Goal: Task Accomplishment & Management: Manage account settings

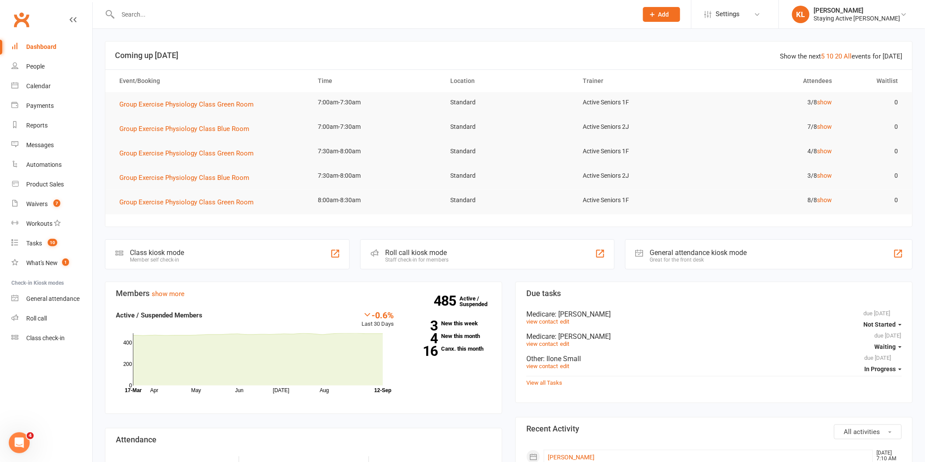
click at [191, 13] on input "text" at bounding box center [373, 14] width 516 height 12
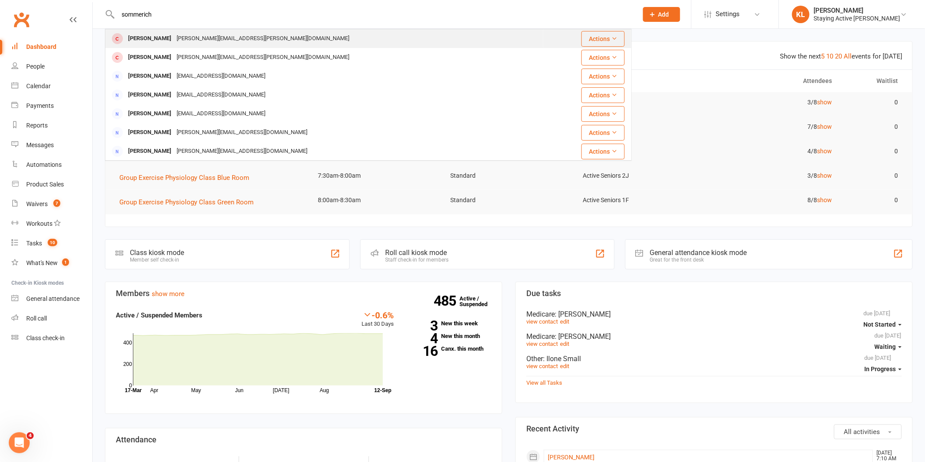
type input "sommerich"
click at [139, 35] on div "[PERSON_NAME]" at bounding box center [149, 38] width 49 height 13
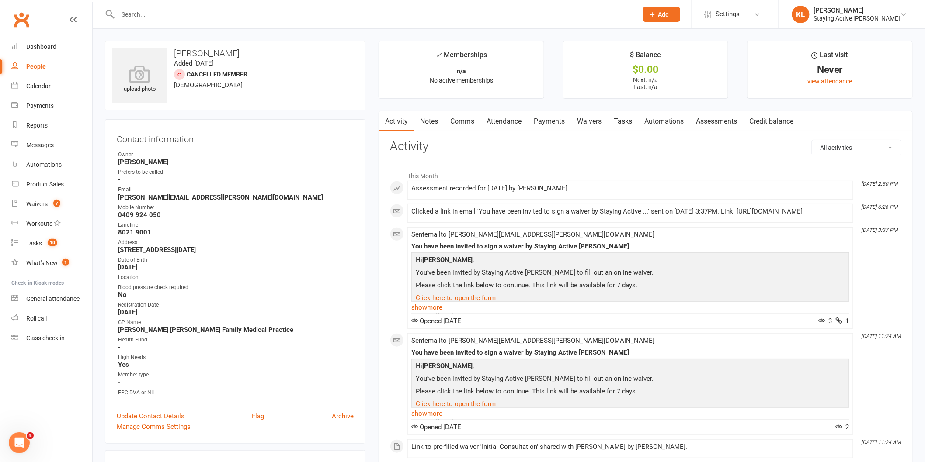
click at [497, 155] on div "All activities Bookings / Attendances Communications Notes Failed SMSes Grading…" at bounding box center [645, 314] width 511 height 349
click at [222, 195] on strong "leo@sommerich.com" at bounding box center [236, 198] width 236 height 8
drag, startPoint x: 119, startPoint y: 197, endPoint x: 125, endPoint y: 195, distance: 5.7
click at [125, 195] on strong "leo@sommerich.com" at bounding box center [236, 198] width 236 height 8
drag, startPoint x: 107, startPoint y: 197, endPoint x: 160, endPoint y: 188, distance: 54.0
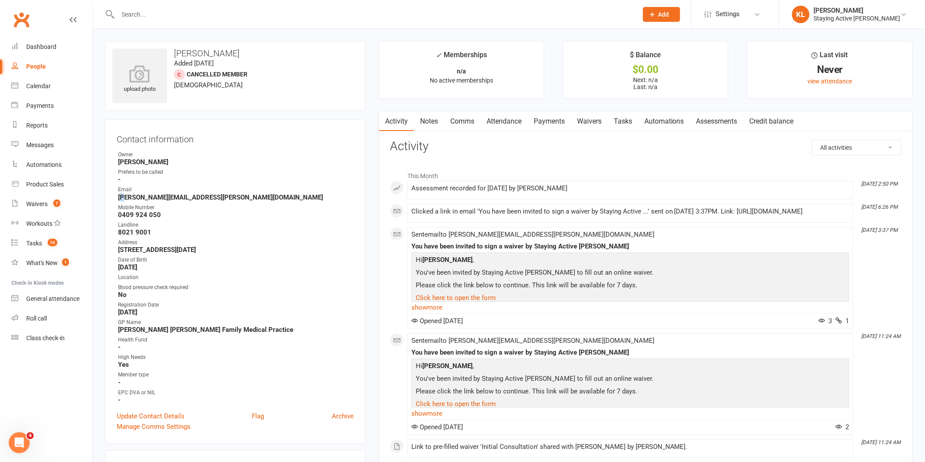
click at [160, 188] on div "Contact information Owner Kevin Luu Prefers to be called - Email leo@sommerich.…" at bounding box center [235, 281] width 260 height 325
click at [175, 194] on strong "leo@sommerich.com" at bounding box center [236, 198] width 236 height 8
drag, startPoint x: 185, startPoint y: 195, endPoint x: 115, endPoint y: 197, distance: 69.9
click at [115, 197] on div "Contact information Owner Kevin Luu Prefers to be called - Email leo@sommerich.…" at bounding box center [235, 281] width 260 height 325
copy strong "leo@sommerich.com"
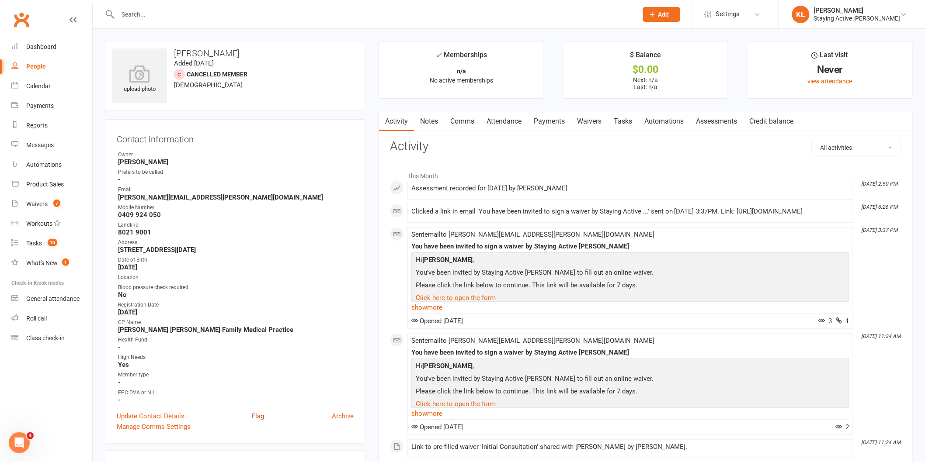
click at [254, 413] on link "Flag" at bounding box center [258, 416] width 12 height 10
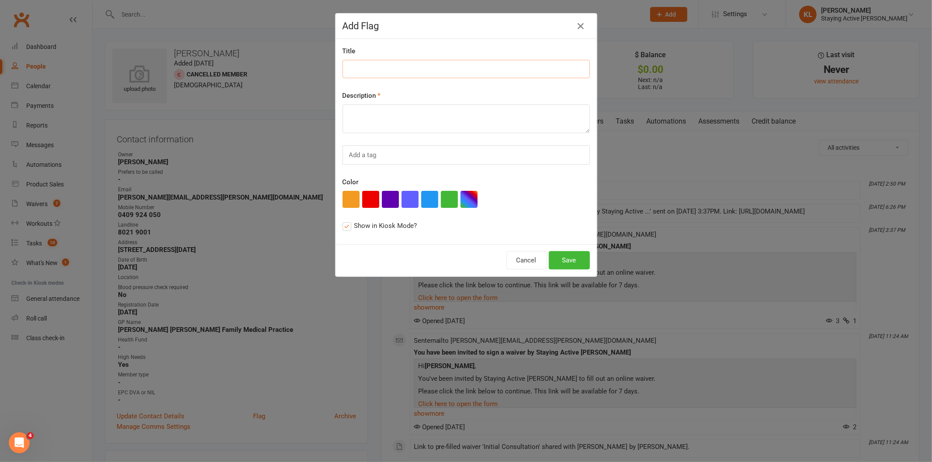
click at [371, 63] on input at bounding box center [466, 69] width 247 height 18
type input "New member"
click at [345, 108] on textarea at bounding box center [466, 118] width 247 height 29
click at [404, 118] on textarea "!HIGH NEEDS!" at bounding box center [466, 118] width 247 height 29
click at [482, 30] on h4 "Add Flag" at bounding box center [466, 26] width 247 height 11
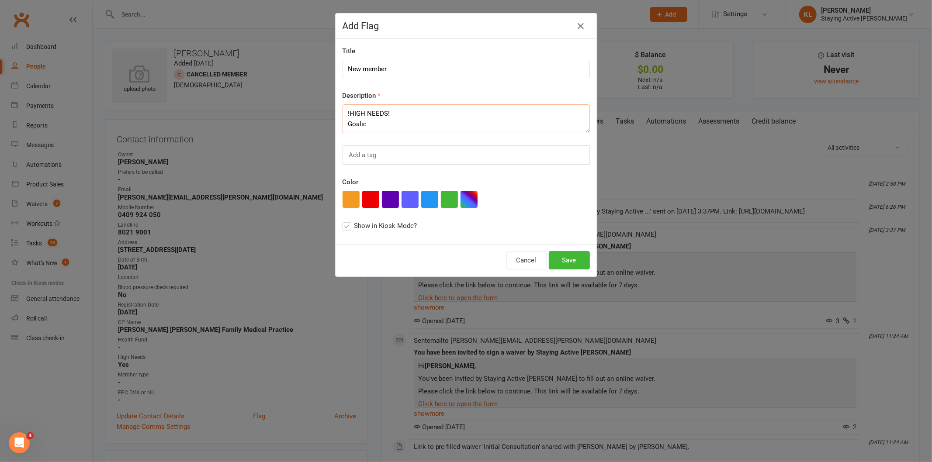
click at [373, 125] on textarea "!HIGH NEEDS! Goals:" at bounding box center [466, 118] width 247 height 29
click at [427, 89] on div "Title New member Description !HIGH NEEDS! Goals: Better health + strength Condi…" at bounding box center [466, 141] width 261 height 205
click at [391, 129] on textarea "!HIGH NEEDS! Goals: Better health + strength Conditions:" at bounding box center [466, 118] width 247 height 29
paste textarea "Diverticulitis, T2DM, Aortic valve replacement, Chronic Kidney disease, Bilat T…"
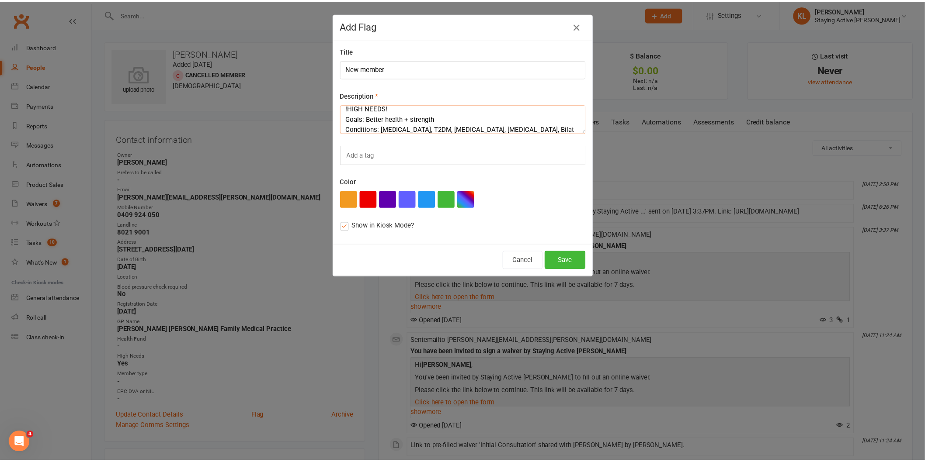
scroll to position [16, 0]
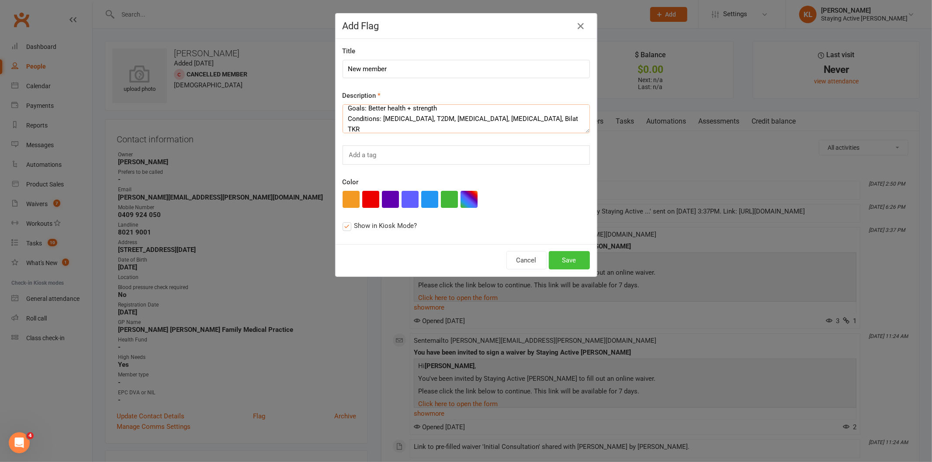
type textarea "!HIGH NEEDS! Goals: Better health + strength Conditions: Diverticulitis, T2DM, …"
click at [570, 256] on button "Save" at bounding box center [569, 260] width 41 height 18
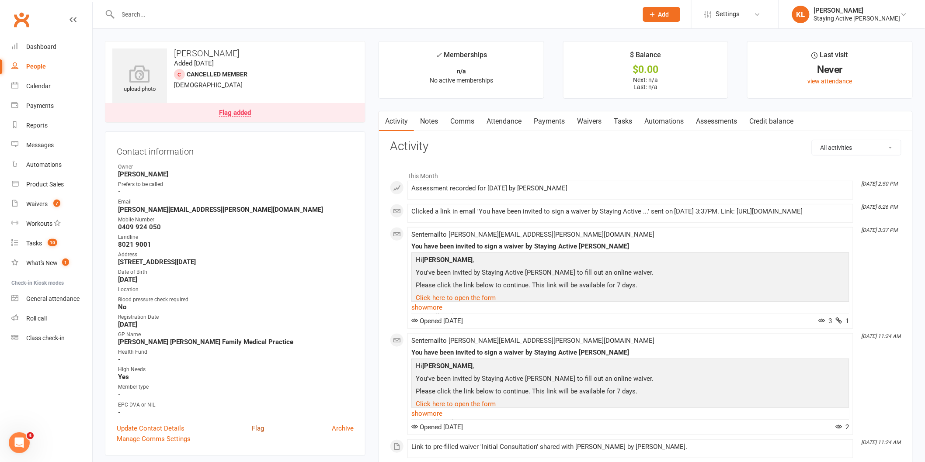
click at [258, 424] on link "Flag" at bounding box center [258, 429] width 12 height 10
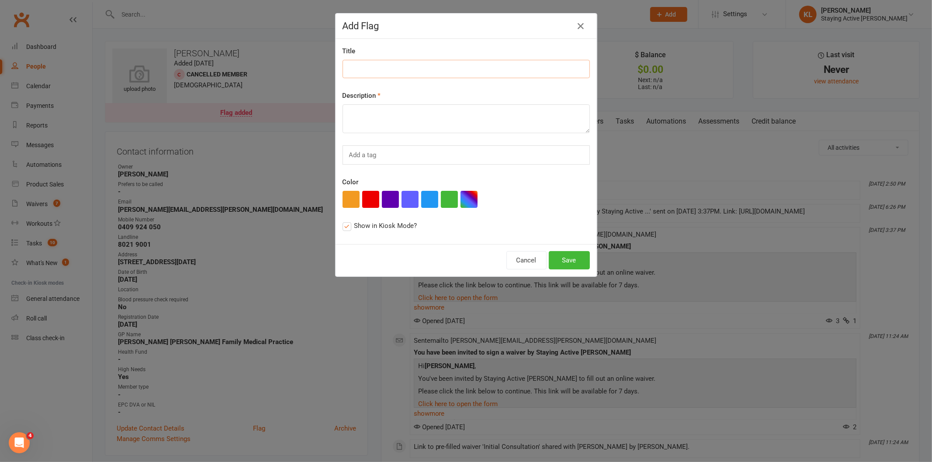
click at [364, 69] on input at bounding box center [466, 69] width 247 height 18
type input "AWAITING MEDICAL CLEARANCE"
click at [372, 198] on button "button" at bounding box center [370, 199] width 17 height 17
click at [566, 261] on button "Save" at bounding box center [569, 260] width 41 height 18
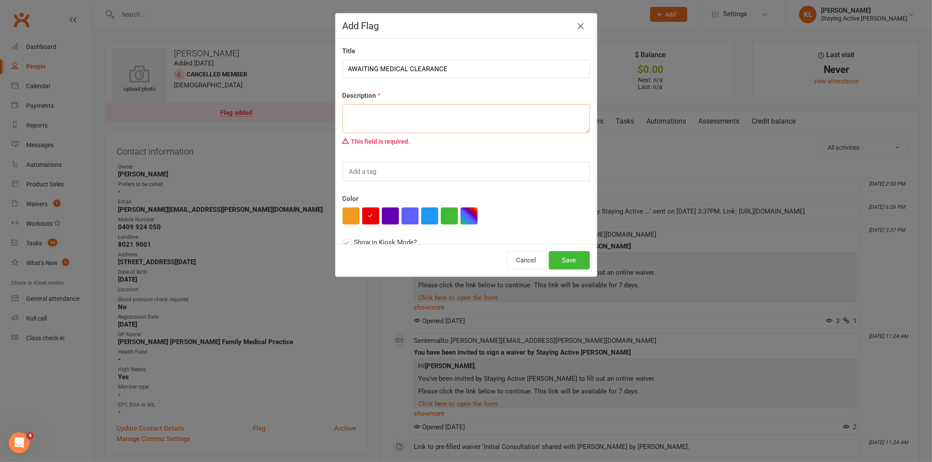
click at [368, 124] on textarea at bounding box center [466, 118] width 247 height 29
drag, startPoint x: 459, startPoint y: 66, endPoint x: 318, endPoint y: 70, distance: 141.7
click at [318, 70] on div "Add Flag Title AWAITING MEDICAL CLEARANCE Description This field is required. A…" at bounding box center [466, 231] width 932 height 462
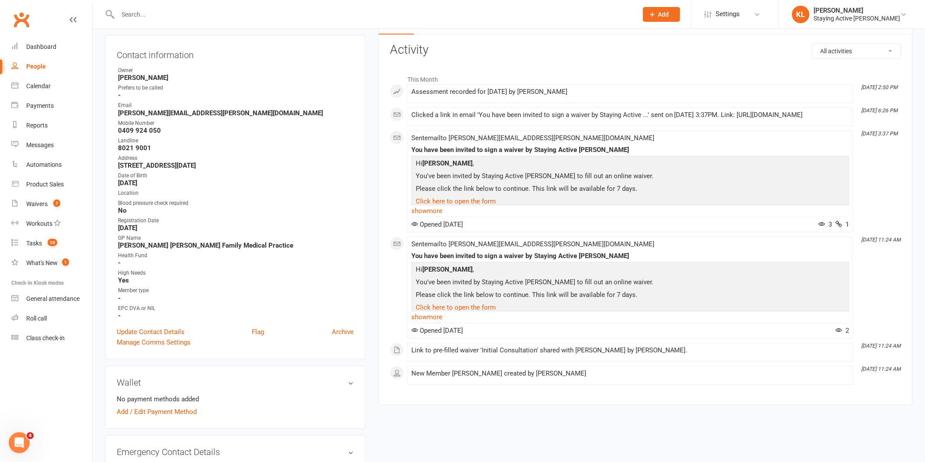
scroll to position [97, 0]
click at [253, 330] on link "Flag" at bounding box center [258, 331] width 12 height 10
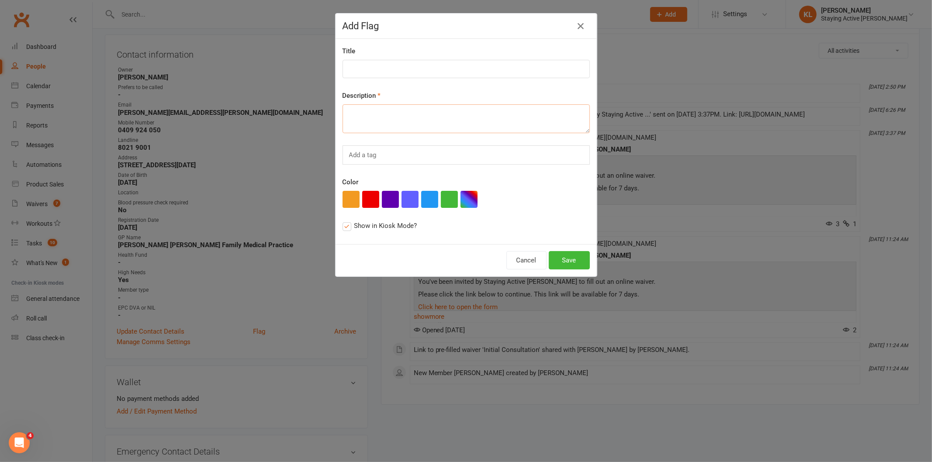
click at [373, 115] on textarea at bounding box center [466, 118] width 247 height 29
type textarea "AWAITING MEDICAL CLEARANCE"
click at [365, 200] on button "button" at bounding box center [370, 199] width 17 height 17
click at [564, 267] on button "Save" at bounding box center [569, 260] width 41 height 18
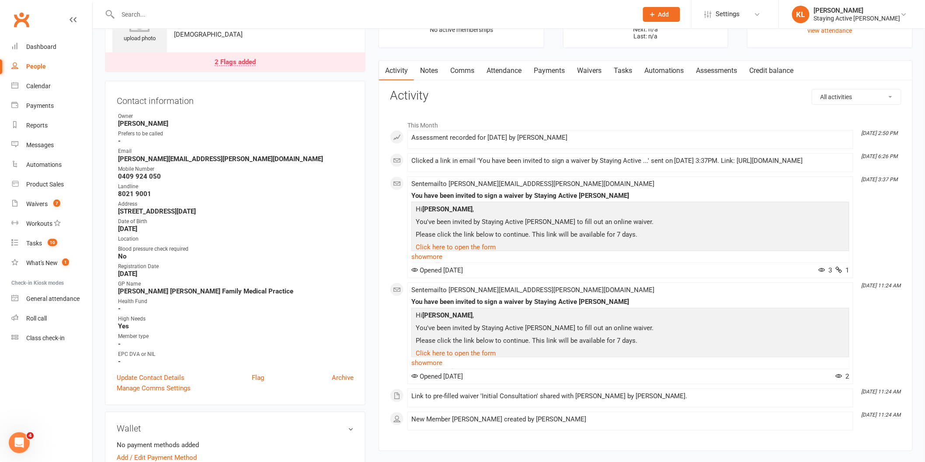
scroll to position [0, 0]
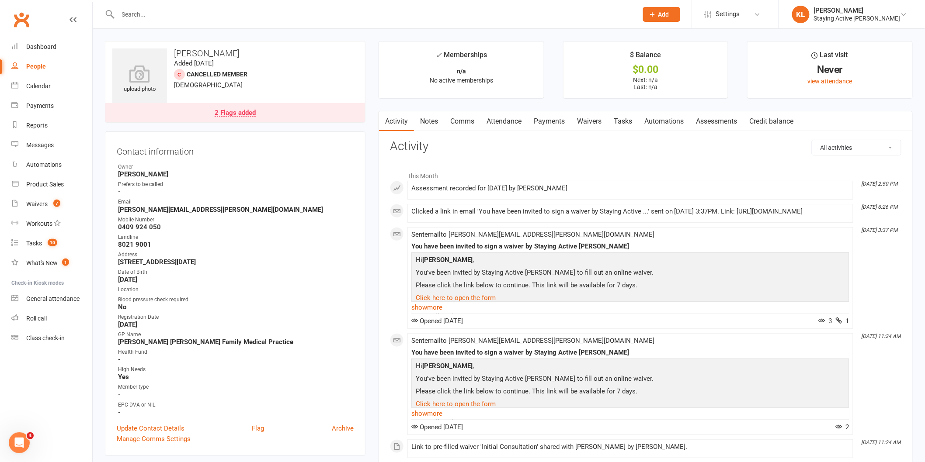
click at [238, 114] on div "2 Flags added" at bounding box center [235, 113] width 41 height 7
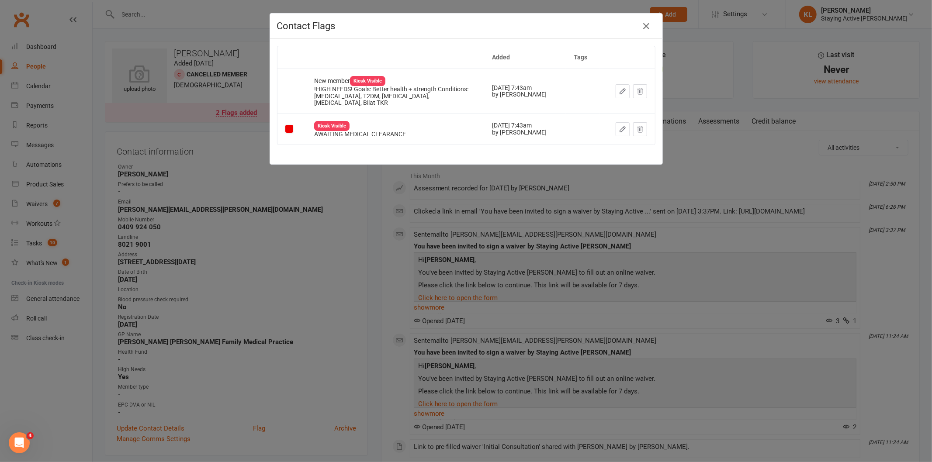
click at [281, 198] on div "Contact Flags Added Tags New member Kiosk Visible !HIGH NEEDS! Goals: Better he…" at bounding box center [466, 231] width 932 height 462
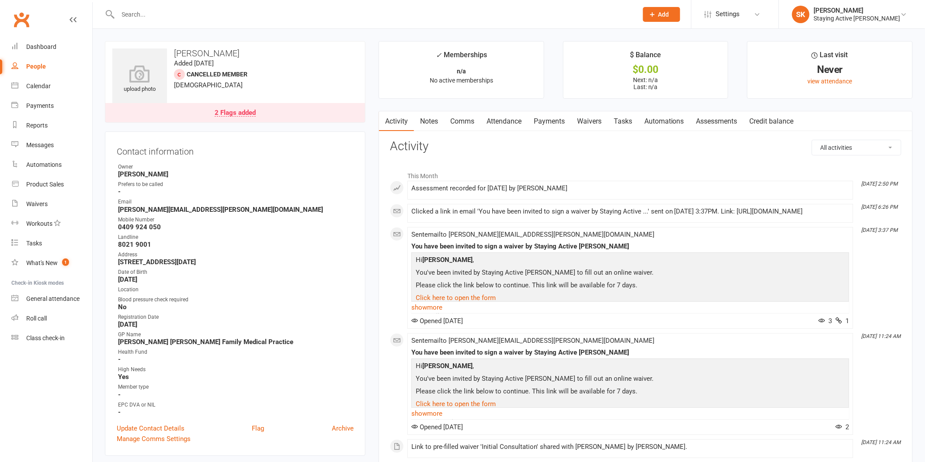
click at [189, 16] on input "text" at bounding box center [373, 14] width 516 height 12
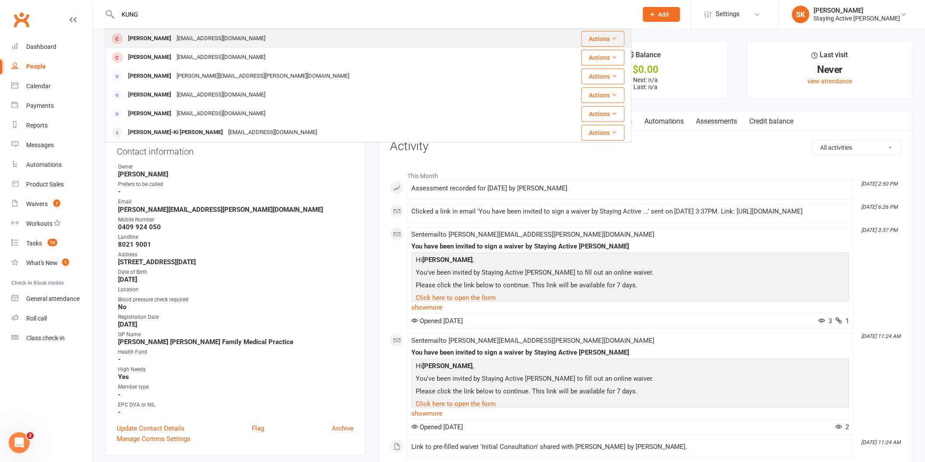
type input "KUNG"
click at [158, 31] on div "[PERSON_NAME] [EMAIL_ADDRESS][DOMAIN_NAME]" at bounding box center [324, 39] width 437 height 18
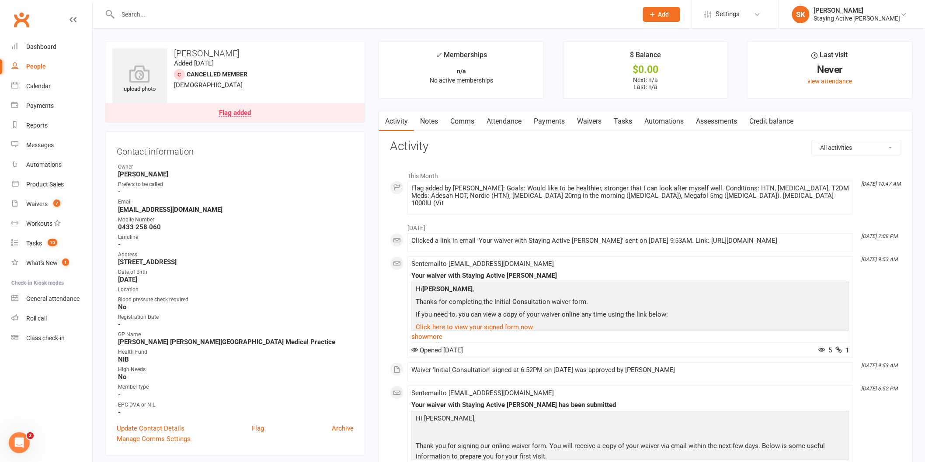
click at [872, 24] on li "SK Shantelle King Staying Active Gordon My profile Support & training Terms & c…" at bounding box center [851, 14] width 146 height 28
click at [879, 20] on div "Staying Active [PERSON_NAME]" at bounding box center [857, 18] width 87 height 8
click at [828, 116] on link "Sign out" at bounding box center [852, 121] width 146 height 20
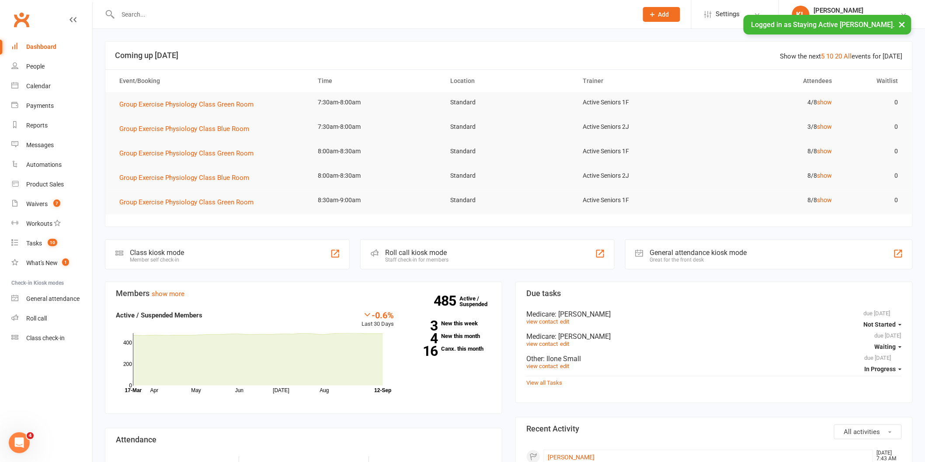
click at [164, 16] on input "text" at bounding box center [373, 14] width 516 height 12
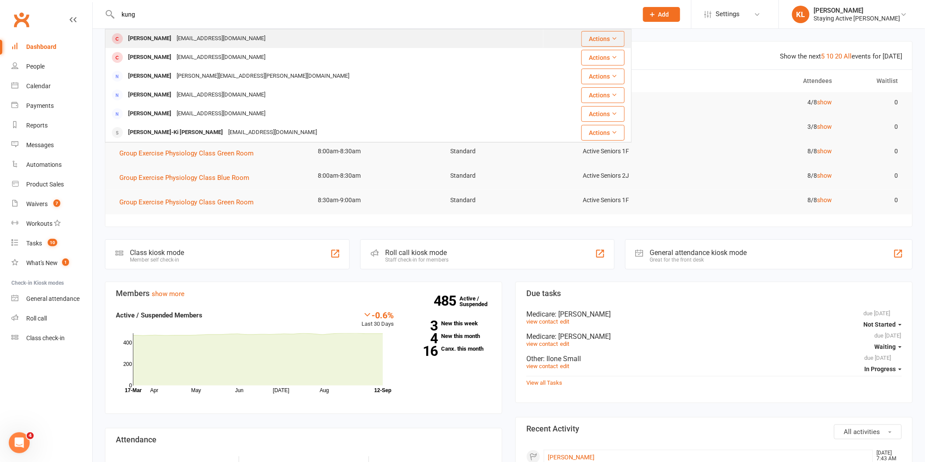
type input "kung"
click at [168, 29] on td "Helen Kung helenkung@live.com" at bounding box center [324, 38] width 438 height 19
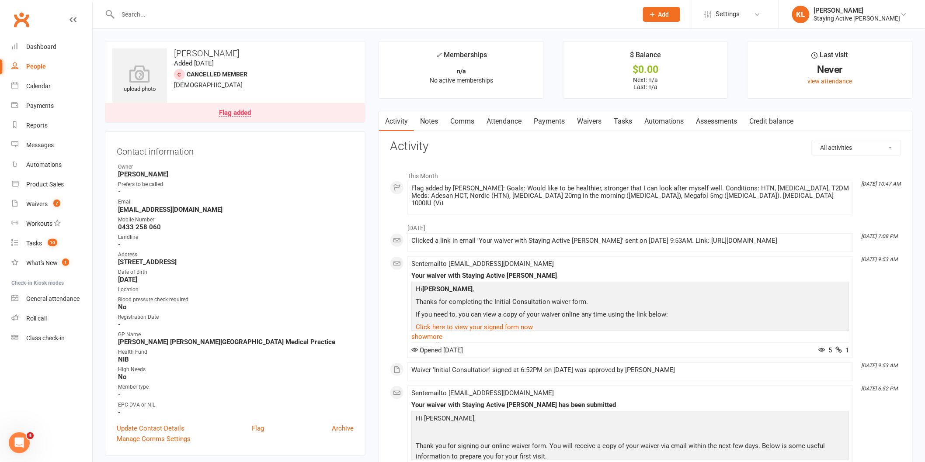
click at [606, 121] on link "Waivers" at bounding box center [589, 121] width 37 height 20
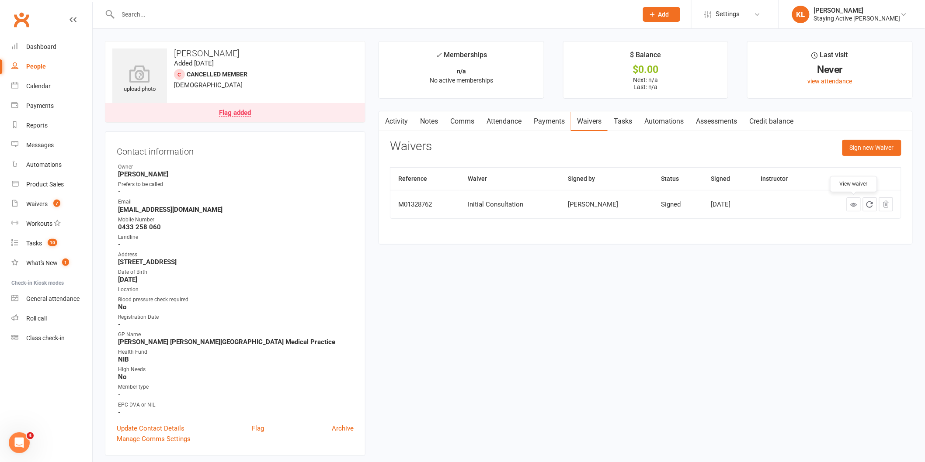
click at [856, 207] on icon at bounding box center [853, 204] width 7 height 7
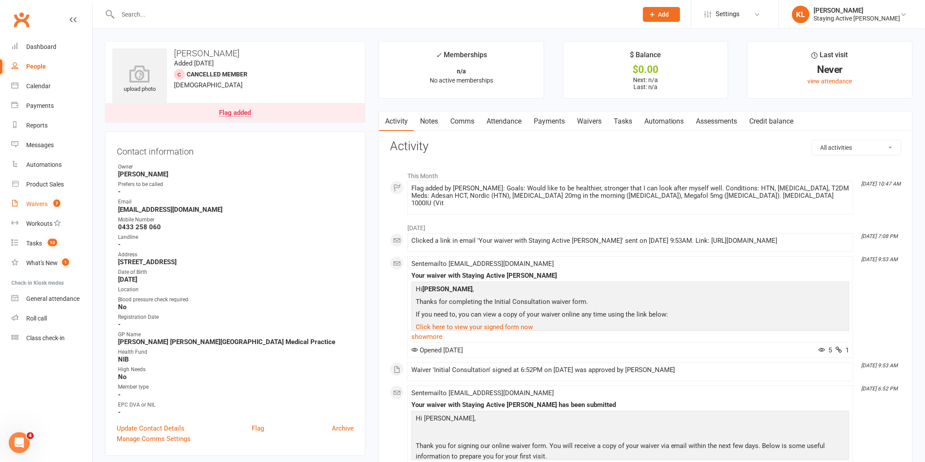
click at [45, 208] on link "Waivers 7" at bounding box center [51, 204] width 81 height 20
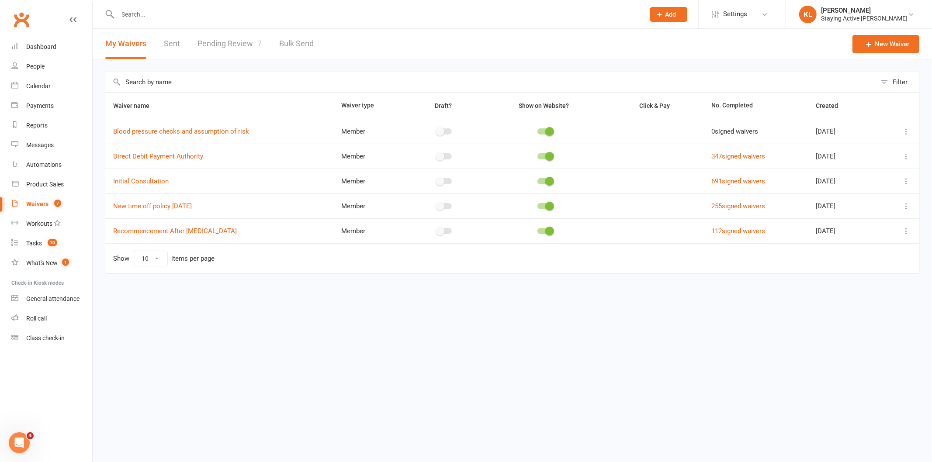
click at [243, 51] on link "Pending Review 7" at bounding box center [230, 44] width 64 height 30
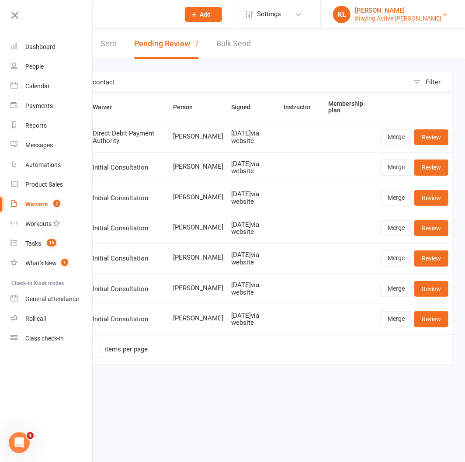
click at [417, 20] on div "Staying Active [PERSON_NAME]" at bounding box center [398, 18] width 87 height 8
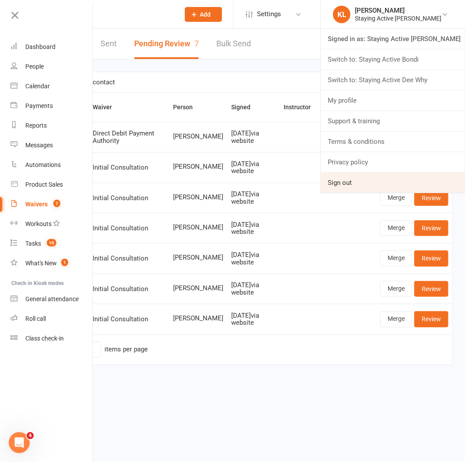
click at [361, 183] on link "Sign out" at bounding box center [393, 183] width 144 height 20
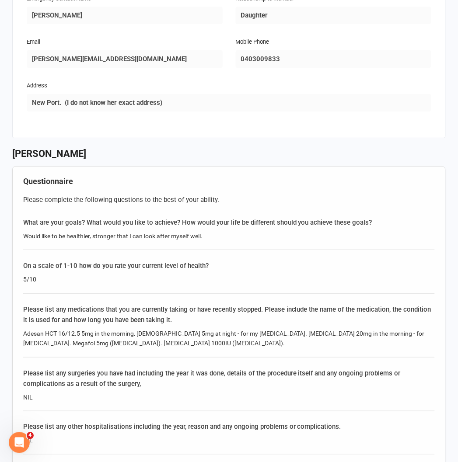
scroll to position [486, 0]
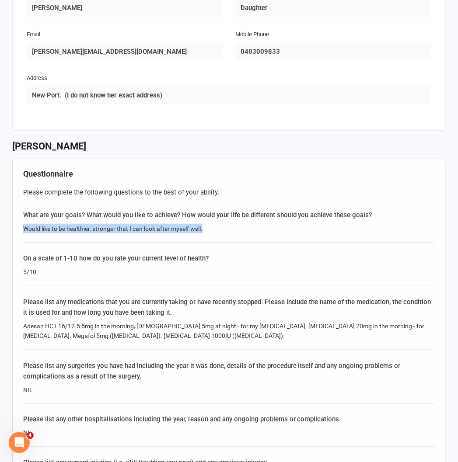
drag, startPoint x: 18, startPoint y: 191, endPoint x: 210, endPoint y: 191, distance: 191.4
copy div "Would like to be healthier, stronger that I can look after myself well."
click at [66, 253] on div "On a scale of 1-10 how do you rate your current level of health?" at bounding box center [228, 258] width 411 height 10
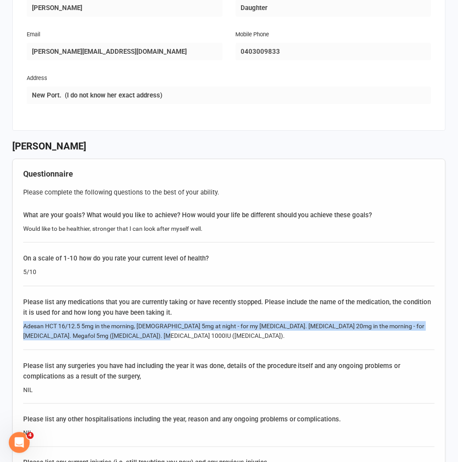
drag, startPoint x: 22, startPoint y: 291, endPoint x: 133, endPoint y: 300, distance: 111.4
copy div "Adesan HCT 16/12.5 5mg in the morning, Nordic 5mg at night - for my high blood …"
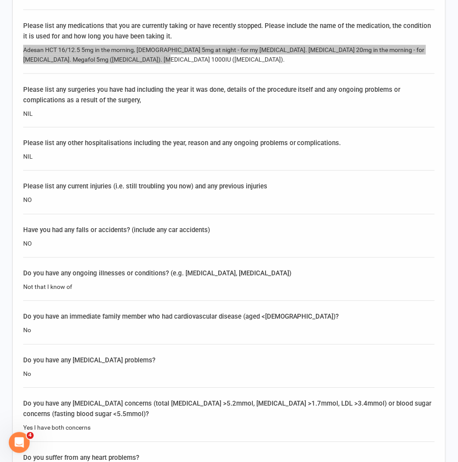
scroll to position [825, 0]
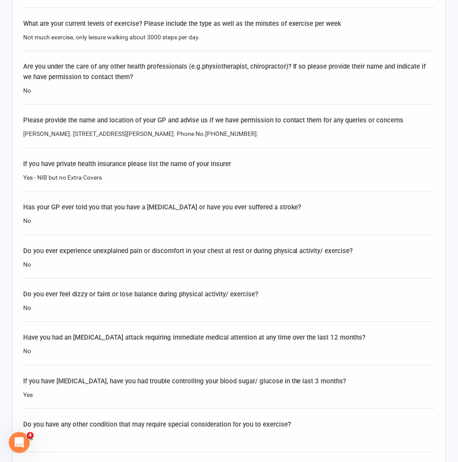
scroll to position [1829, 0]
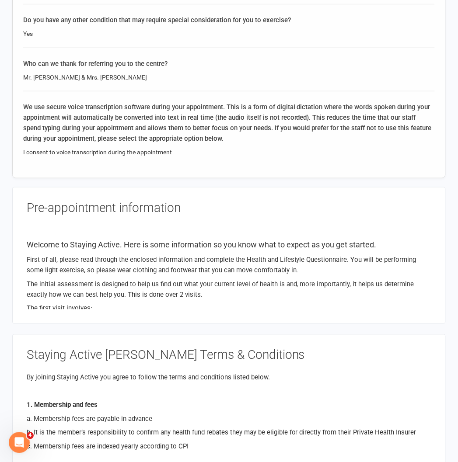
click at [124, 73] on div "Mr. Alex Chan & Mrs. Amy Chan" at bounding box center [228, 78] width 411 height 10
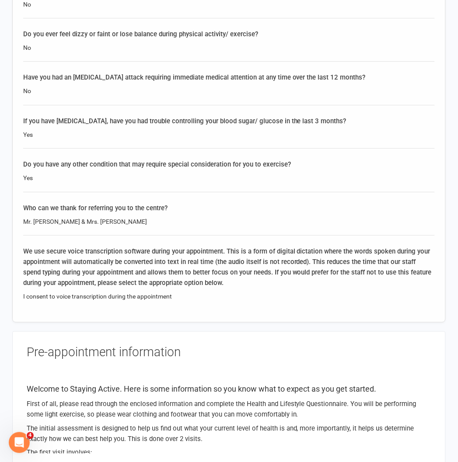
scroll to position [1635, 0]
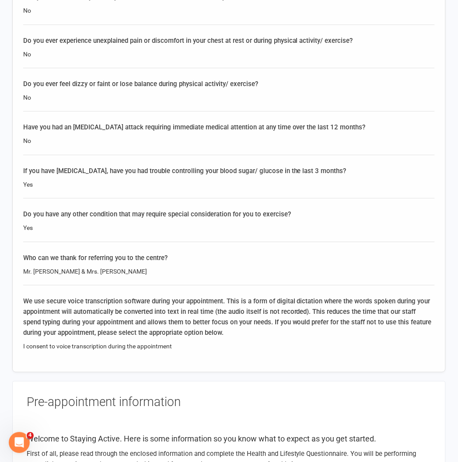
click at [149, 253] on div "Who can we thank for referring you to the centre? Mr. Alex Chan & Mrs. Amy Chan" at bounding box center [228, 269] width 411 height 33
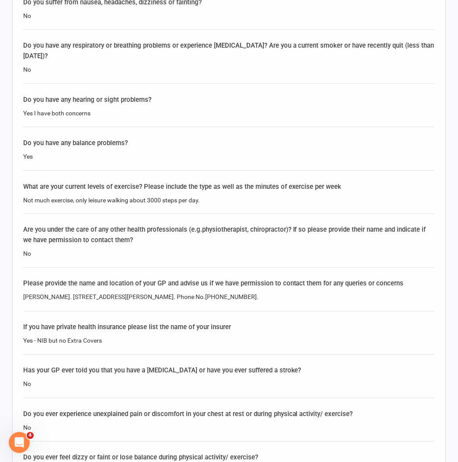
scroll to position [1246, 0]
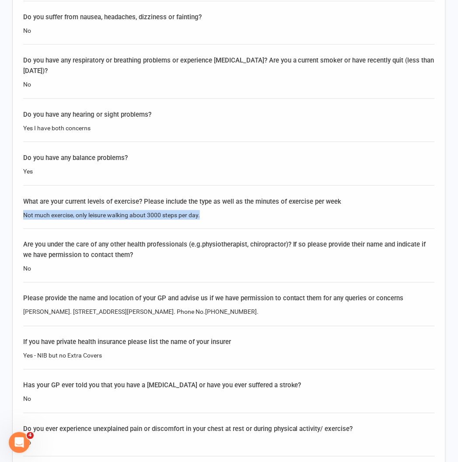
drag, startPoint x: 23, startPoint y: 180, endPoint x: 202, endPoint y: 181, distance: 178.8
click at [202, 181] on div "Questionnaire Please complete the following questions to the best of your abili…" at bounding box center [228, 79] width 433 height 1363
copy div "Not much exercise, only leisure walking about 3000 steps per day."
click at [175, 295] on div "Questionnaire Please complete the following questions to the best of your abili…" at bounding box center [228, 79] width 433 height 1363
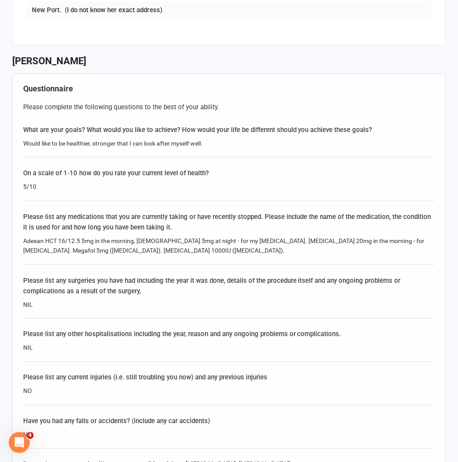
scroll to position [517, 0]
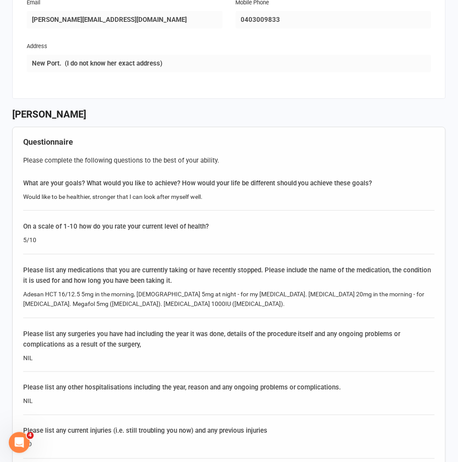
click at [106, 265] on div "Please list any medications that you are currently taking or have recently stop…" at bounding box center [228, 275] width 411 height 21
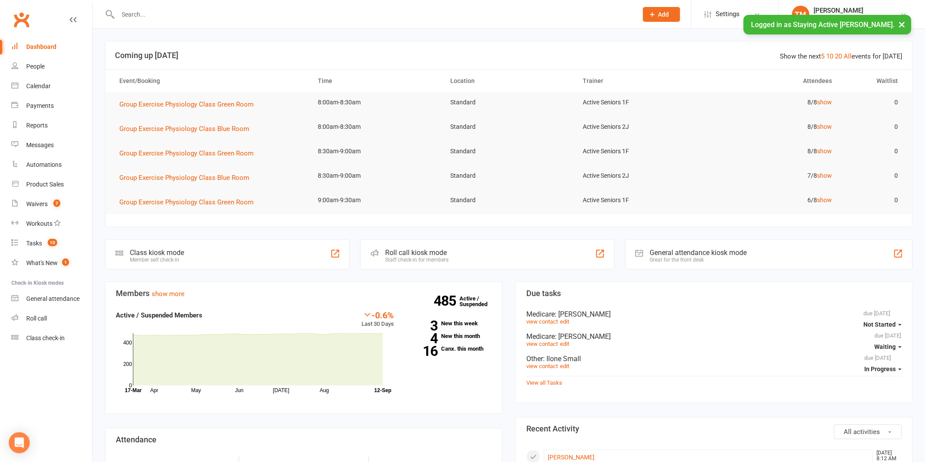
click at [903, 24] on button "×" at bounding box center [902, 24] width 16 height 19
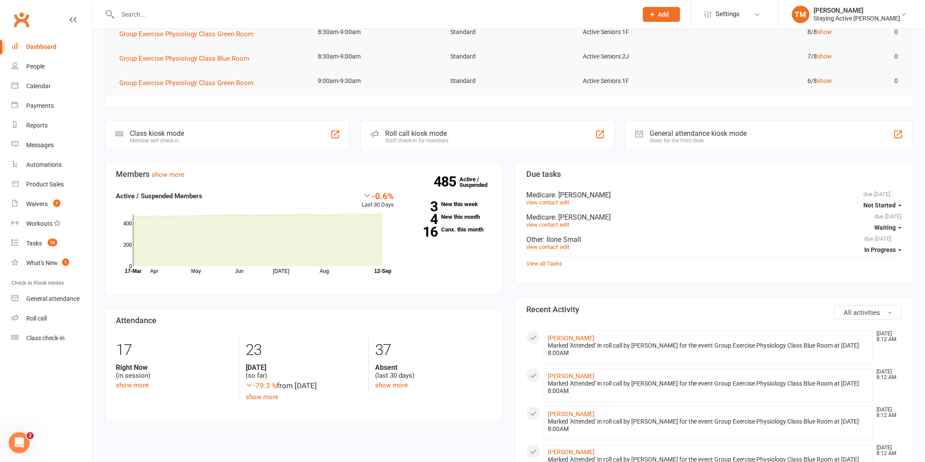
scroll to position [127, 0]
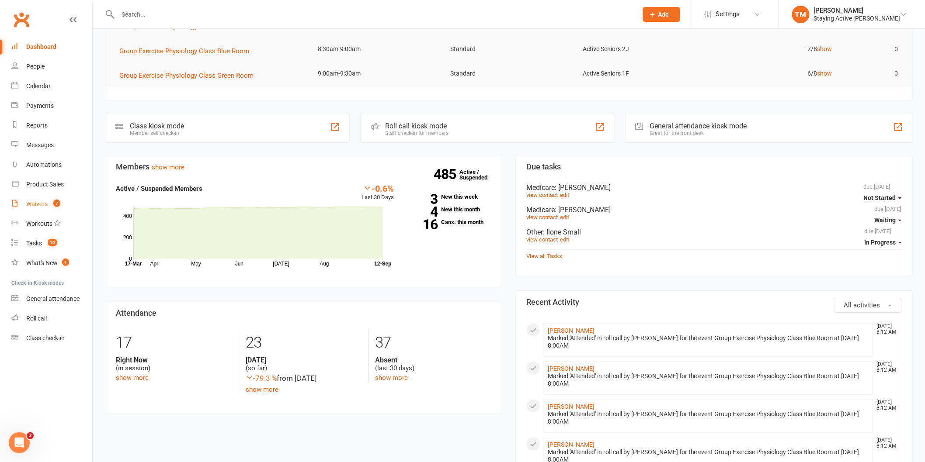
click at [55, 209] on link "Waivers 7" at bounding box center [51, 204] width 81 height 20
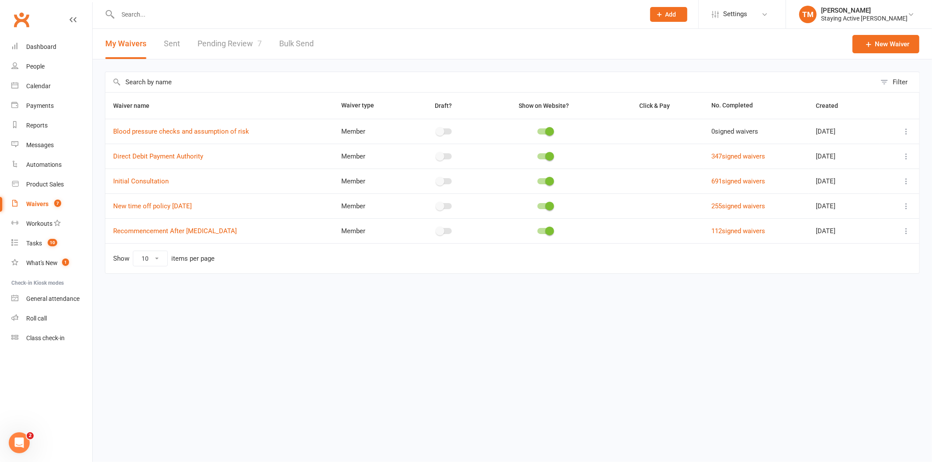
click at [46, 202] on div "Waivers" at bounding box center [37, 204] width 22 height 7
click at [208, 46] on link "Pending Review 7" at bounding box center [230, 44] width 64 height 30
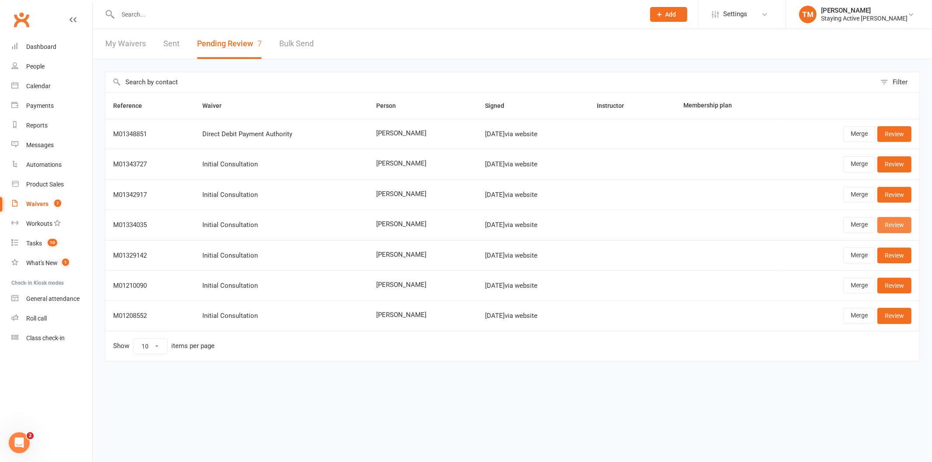
click at [904, 223] on link "Review" at bounding box center [895, 225] width 34 height 16
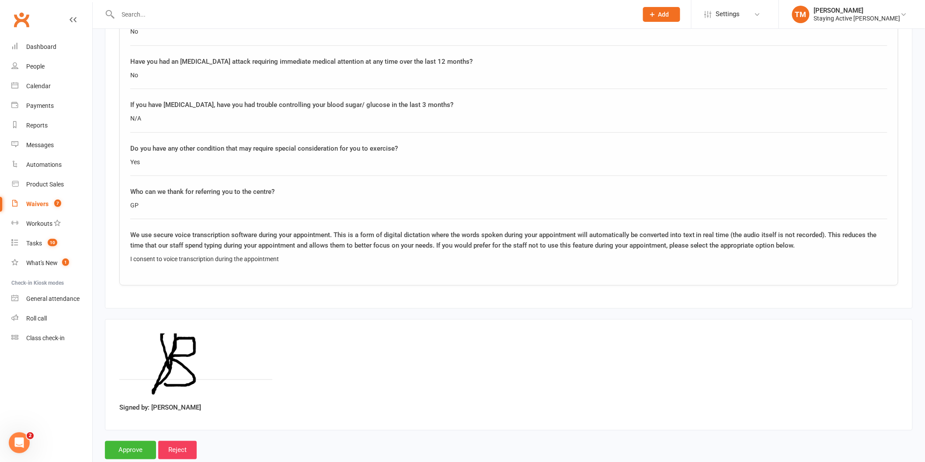
scroll to position [1670, 0]
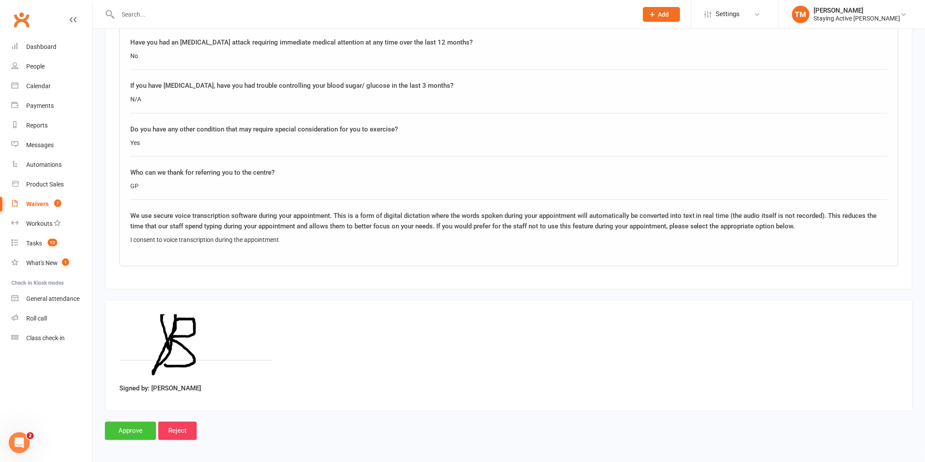
click at [132, 427] on input "Approve" at bounding box center [130, 431] width 51 height 18
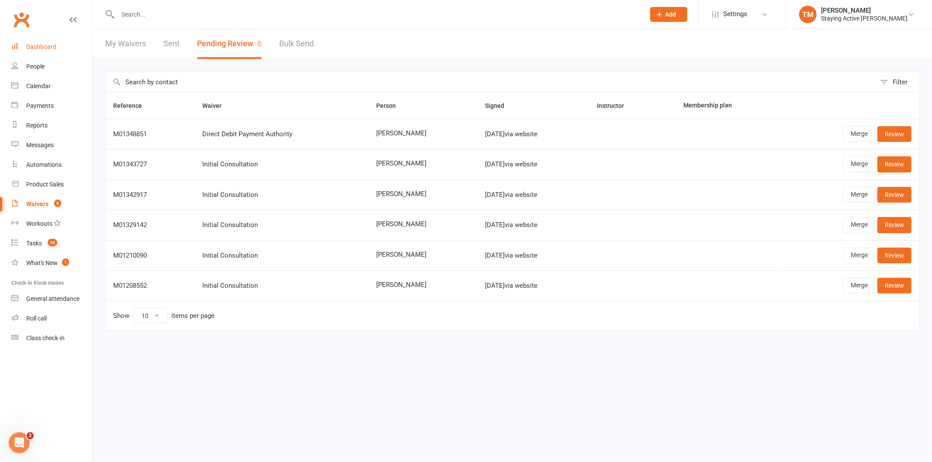
click at [45, 53] on link "Dashboard" at bounding box center [51, 47] width 81 height 20
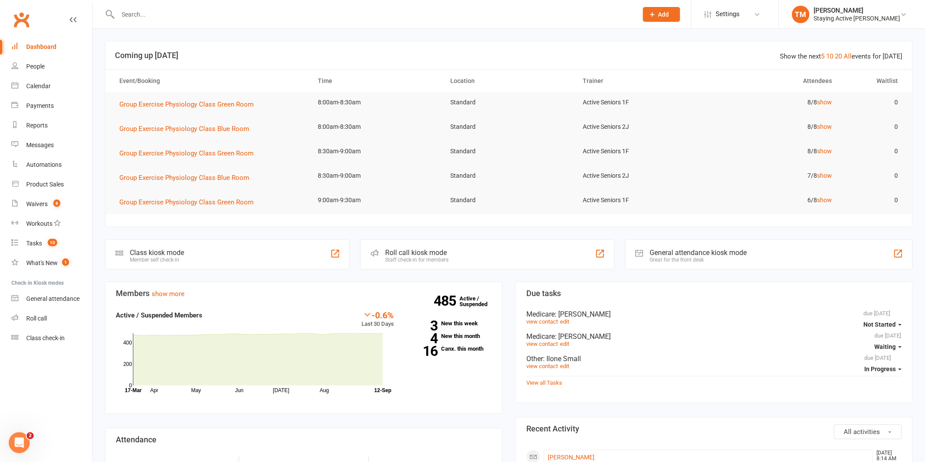
click at [147, 19] on input "text" at bounding box center [373, 14] width 516 height 12
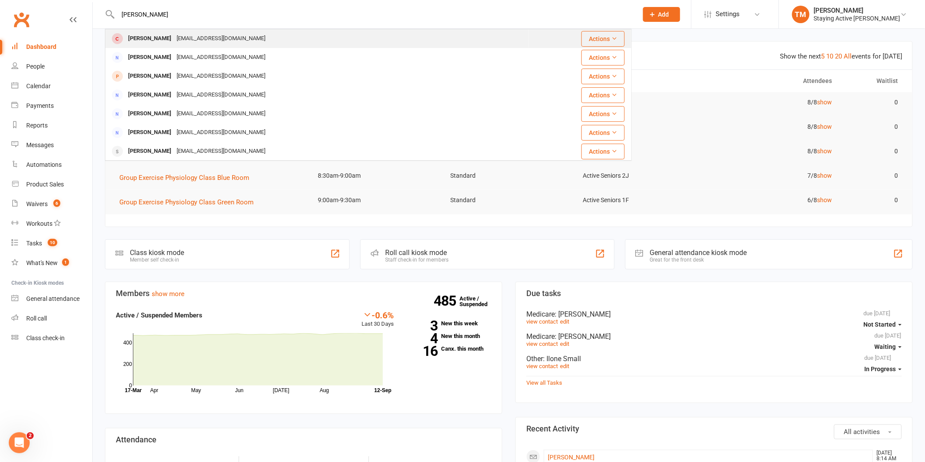
type input "joanne"
click at [151, 36] on div "[PERSON_NAME]" at bounding box center [149, 38] width 49 height 13
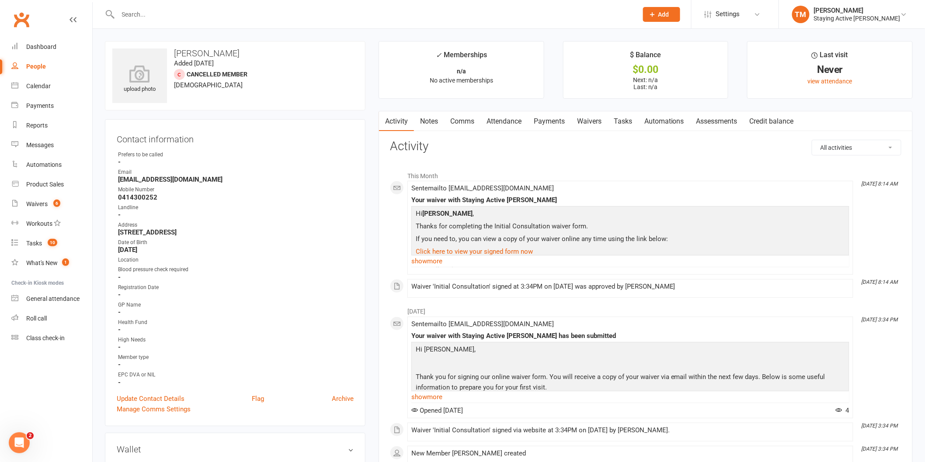
click at [591, 123] on link "Waivers" at bounding box center [589, 121] width 37 height 20
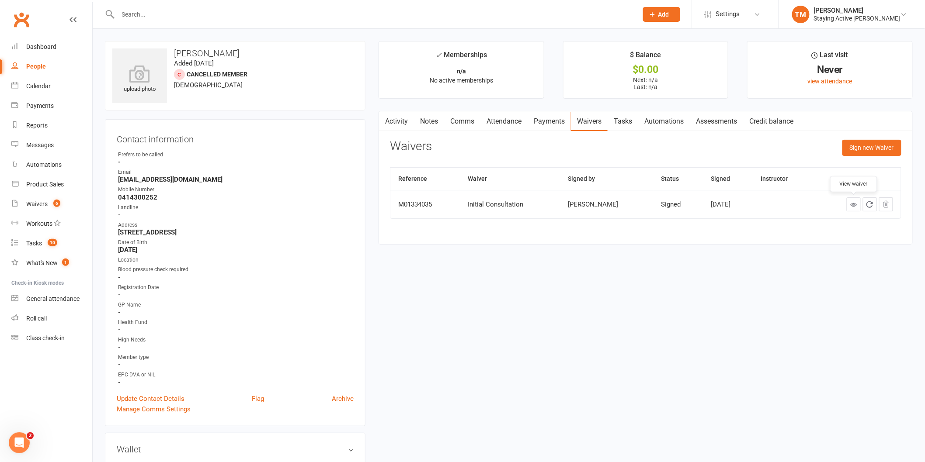
click at [854, 206] on icon at bounding box center [853, 204] width 7 height 7
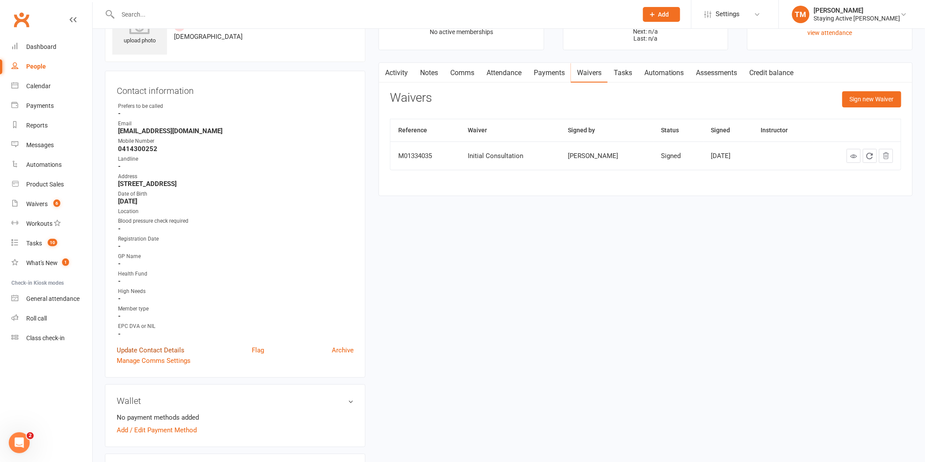
click at [148, 348] on link "Update Contact Details" at bounding box center [151, 350] width 68 height 10
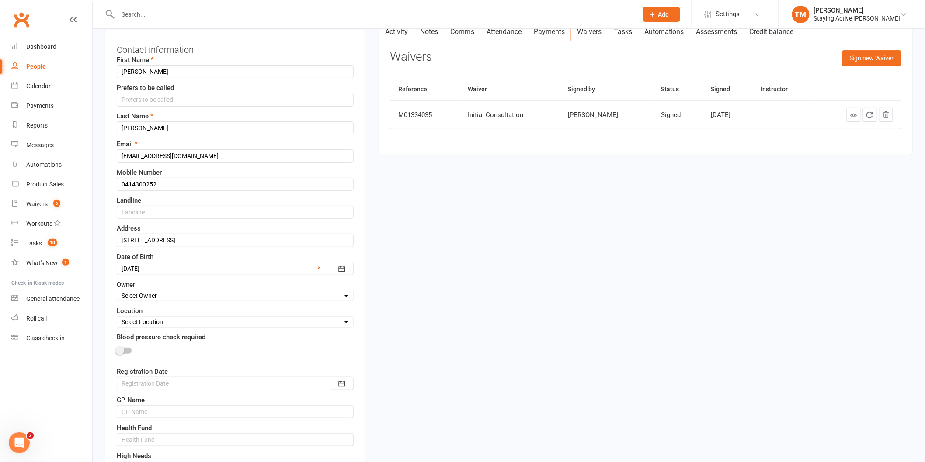
scroll to position [138, 0]
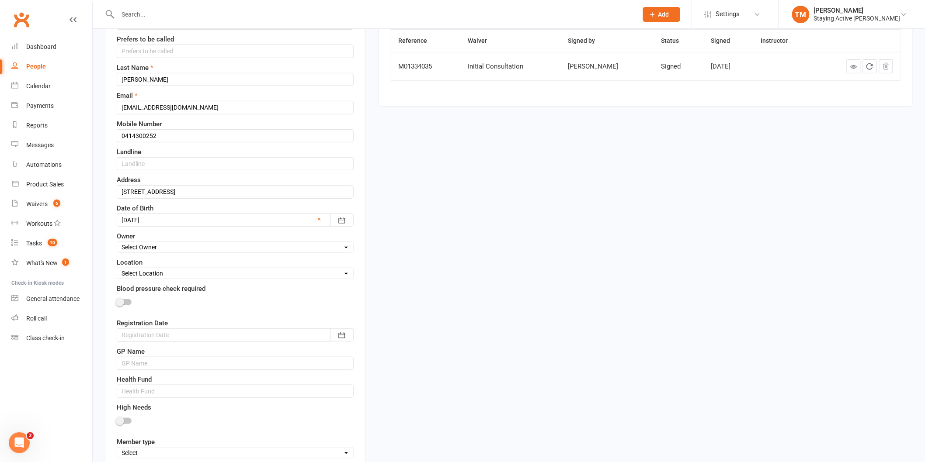
click at [189, 247] on select "Select Owner Active Seniors 1F Suzy Oglesby Lewis Pedder Carla Riccobon Emily K…" at bounding box center [235, 248] width 236 height 10
select select "9"
click at [117, 243] on select "Select Owner Active Seniors 1F Suzy Oglesby Lewis Pedder Carla Riccobon Emily K…" at bounding box center [235, 248] width 236 height 10
click at [320, 272] on select "Select Location Aerobic Green Room Health talks Standard Suite 2J" at bounding box center [235, 274] width 236 height 10
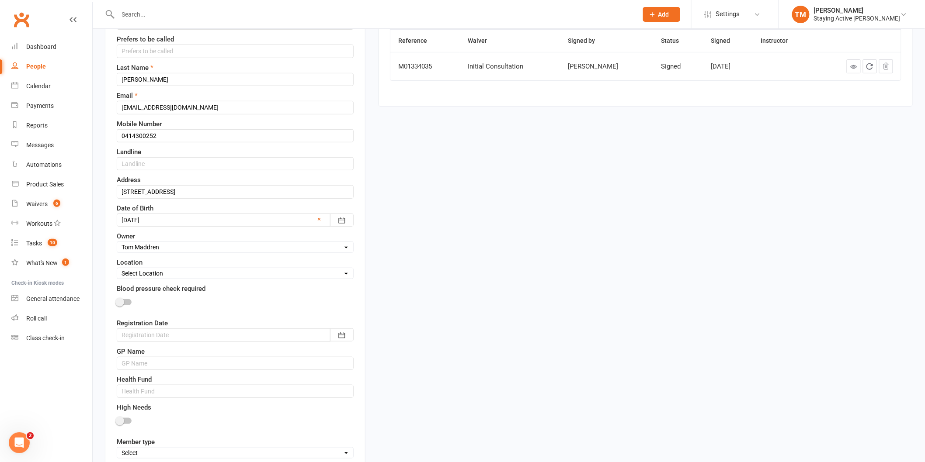
click at [320, 272] on select "Select Location Aerobic Green Room Health talks Standard Suite 2J" at bounding box center [235, 274] width 236 height 10
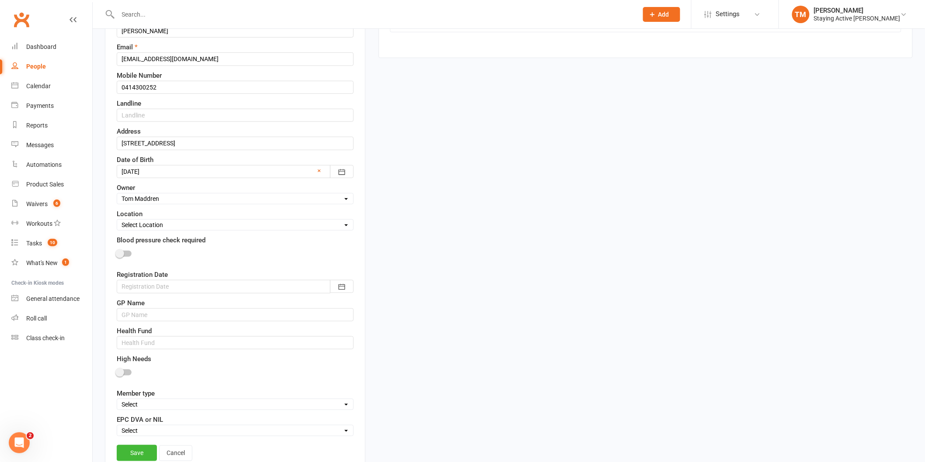
scroll to position [235, 0]
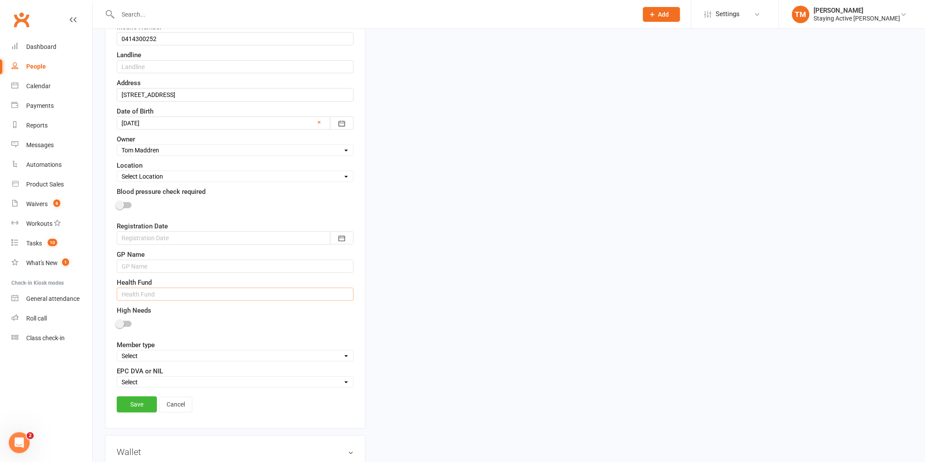
click at [198, 297] on input "text" at bounding box center [235, 294] width 237 height 13
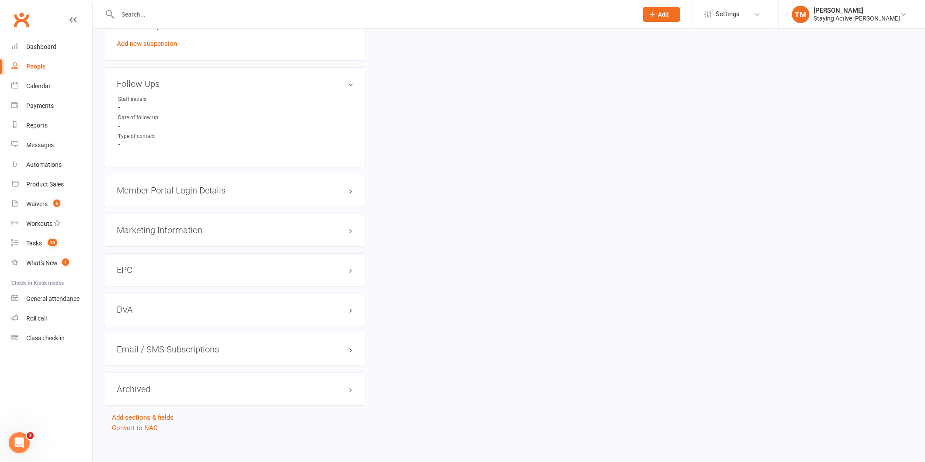
scroll to position [935, 0]
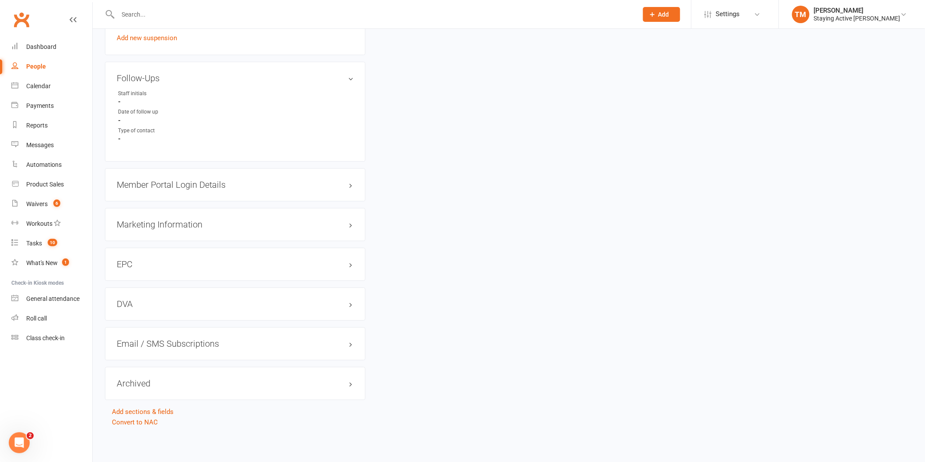
type input "HCF"
click at [354, 265] on div "EPC edit" at bounding box center [235, 264] width 260 height 33
click at [352, 265] on h3 "EPC edit" at bounding box center [235, 265] width 237 height 10
click at [352, 265] on h3 "EPC edit" at bounding box center [235, 263] width 237 height 10
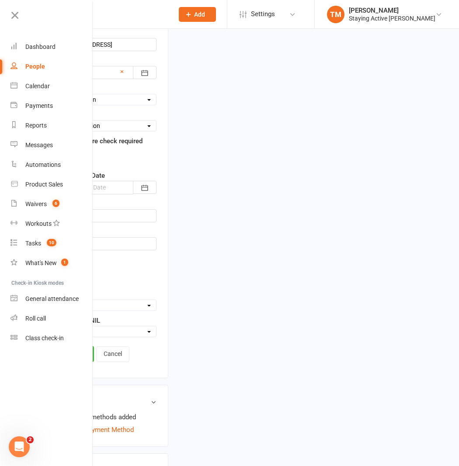
scroll to position [340, 0]
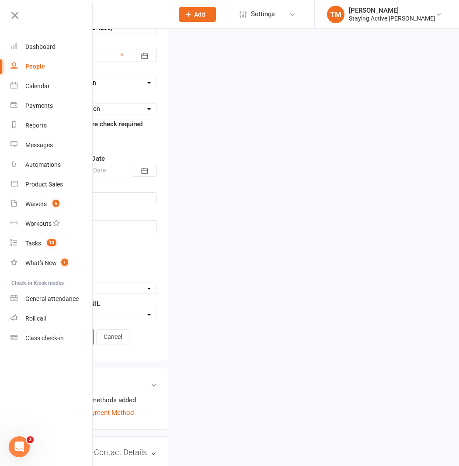
click at [93, 329] on link "Save" at bounding box center [74, 337] width 40 height 16
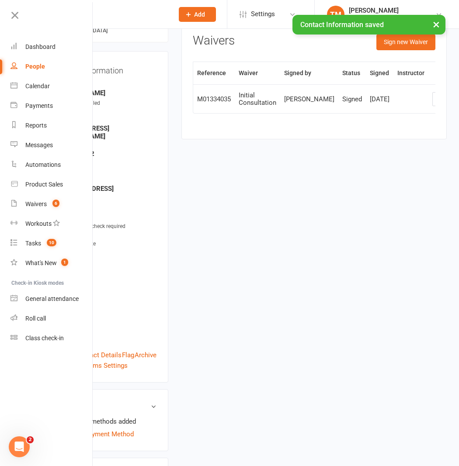
scroll to position [97, 0]
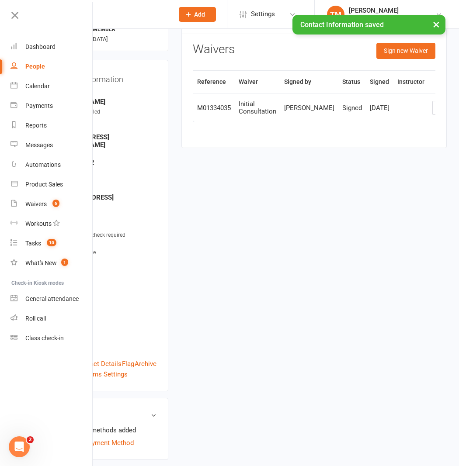
drag, startPoint x: 219, startPoint y: 332, endPoint x: 323, endPoint y: 333, distance: 104.9
click at [439, 25] on button "×" at bounding box center [436, 24] width 16 height 19
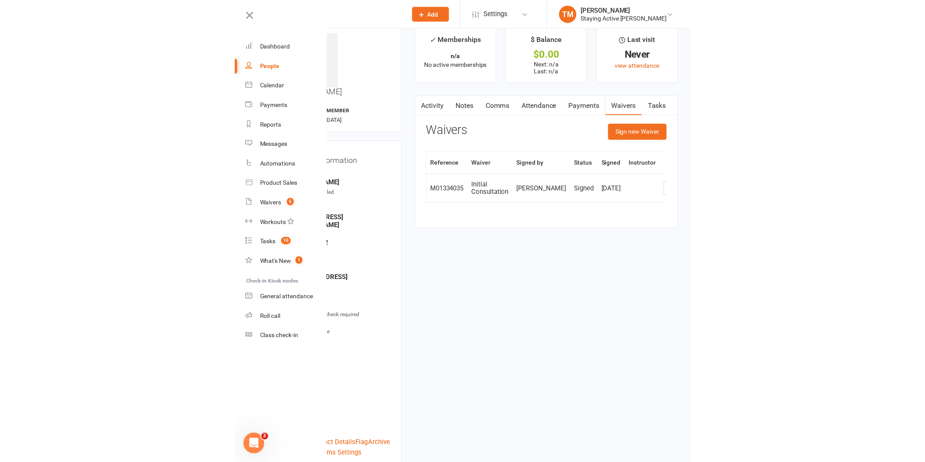
scroll to position [0, 0]
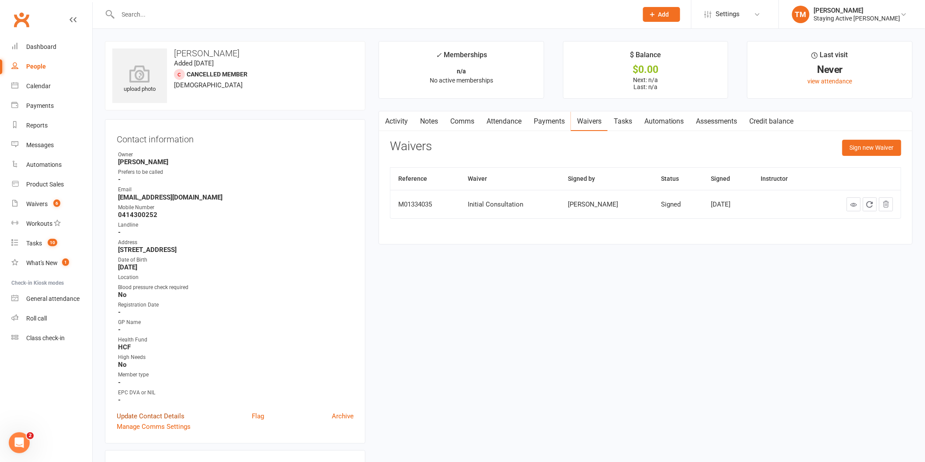
click at [176, 413] on link "Update Contact Details" at bounding box center [151, 416] width 68 height 10
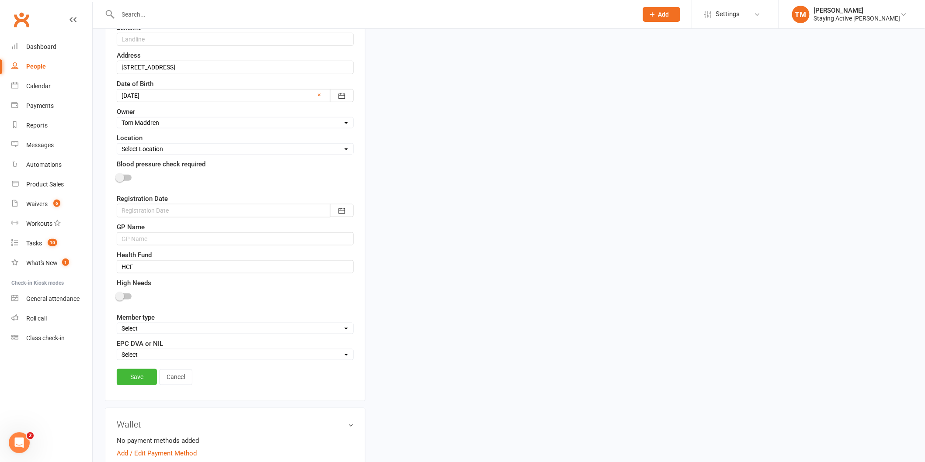
scroll to position [333, 0]
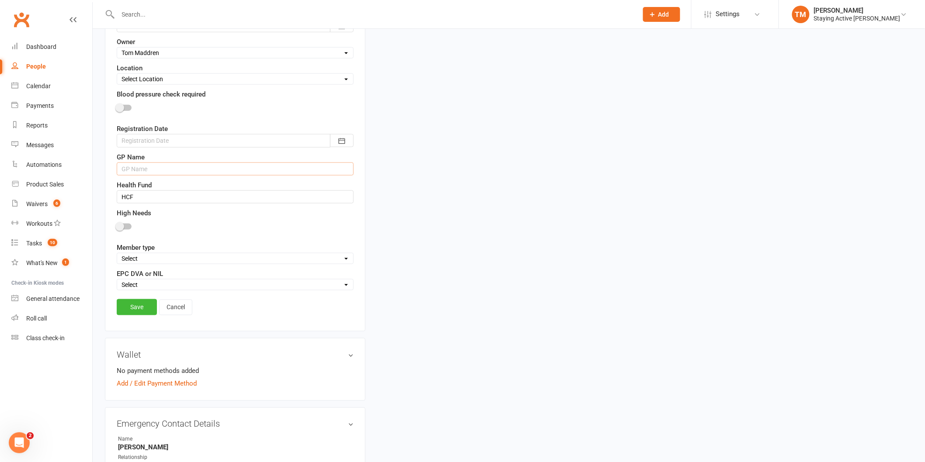
click at [175, 167] on input "text" at bounding box center [235, 169] width 237 height 13
type input "Dr Lina Channo, The Madison Medical Practice"
click at [214, 228] on div at bounding box center [235, 229] width 237 height 20
click at [144, 309] on link "Save" at bounding box center [137, 307] width 40 height 16
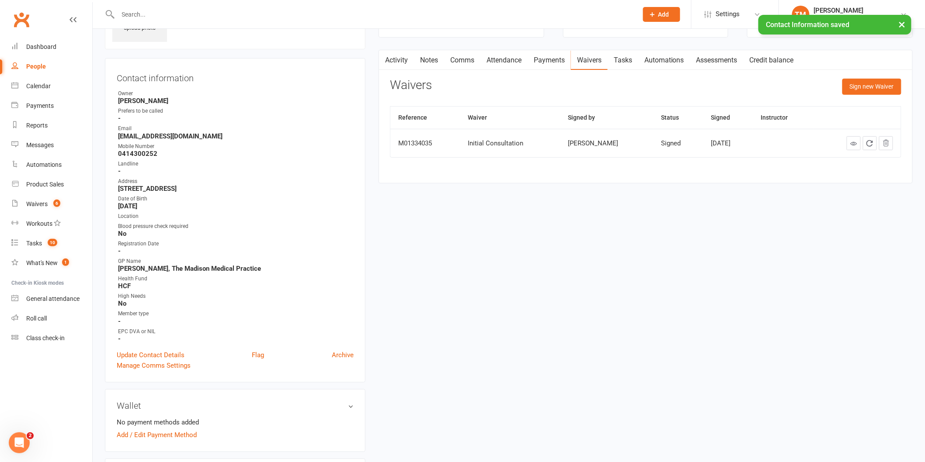
scroll to position [0, 0]
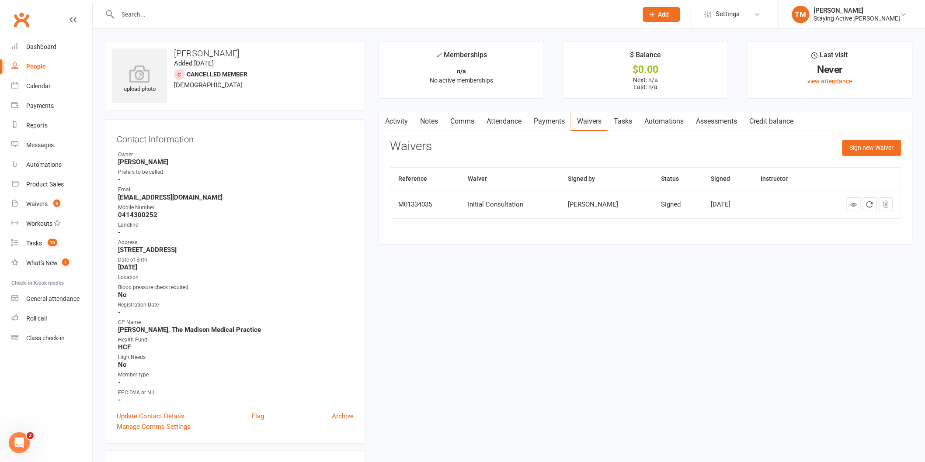
click at [855, 206] on icon at bounding box center [853, 204] width 7 height 7
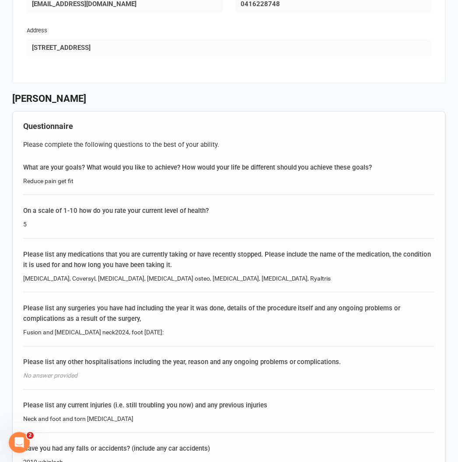
scroll to position [534, 0]
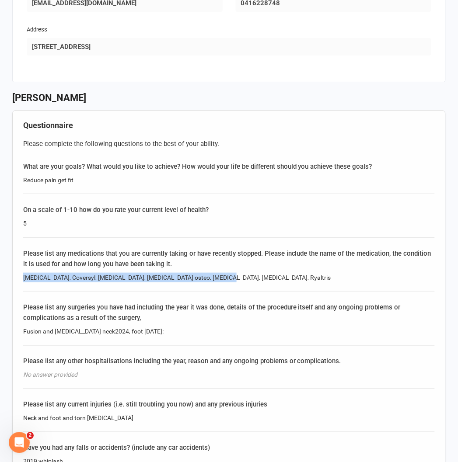
drag, startPoint x: 214, startPoint y: 243, endPoint x: 22, endPoint y: 239, distance: 191.9
copy div "[MEDICAL_DATA], Coversyl, [MEDICAL_DATA], [MEDICAL_DATA] osteo, [MEDICAL_DATA],…"
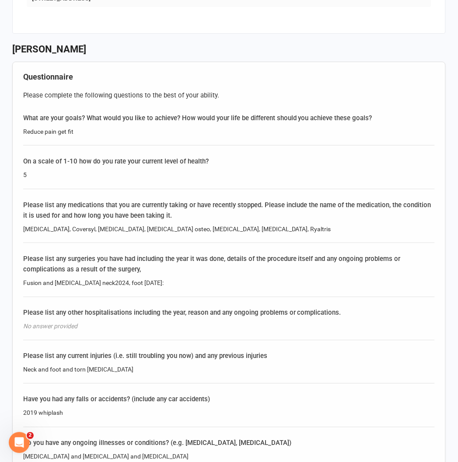
click at [134, 260] on div "Please list any surgeries you have had including the year it was done, details …" at bounding box center [228, 274] width 411 height 43
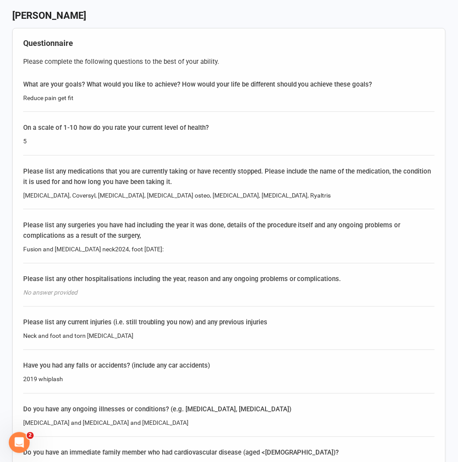
scroll to position [631, 0]
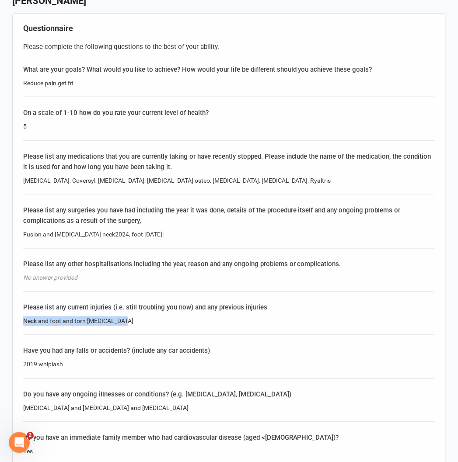
drag, startPoint x: 132, startPoint y: 287, endPoint x: 22, endPoint y: 287, distance: 109.7
copy div "Neck and foot and torn [MEDICAL_DATA]"
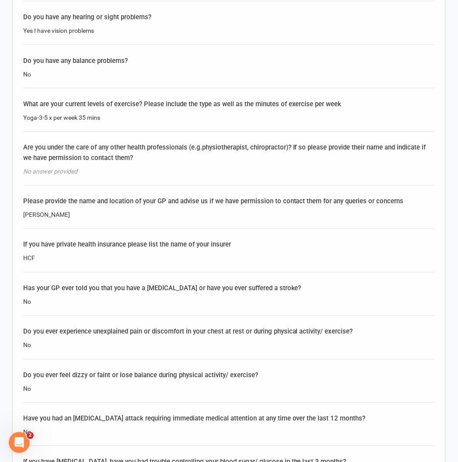
scroll to position [1311, 0]
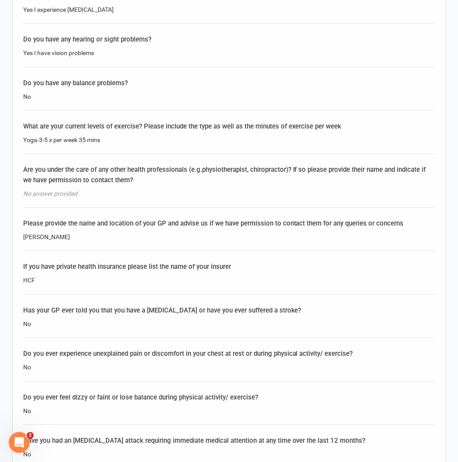
drag, startPoint x: 66, startPoint y: 202, endPoint x: -7, endPoint y: 204, distance: 72.6
click at [0, 204] on html "× × × Staying Active [PERSON_NAME] 72 138 024067 p: 94994344 [PERSON_NAME][EMAI…" at bounding box center [229, 105] width 458 height 2833
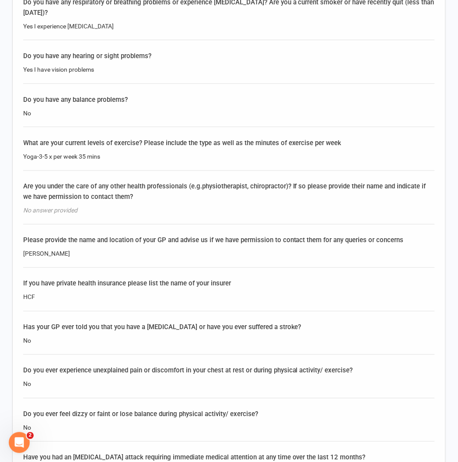
scroll to position [1279, 0]
